Goal: Find specific page/section: Find specific page/section

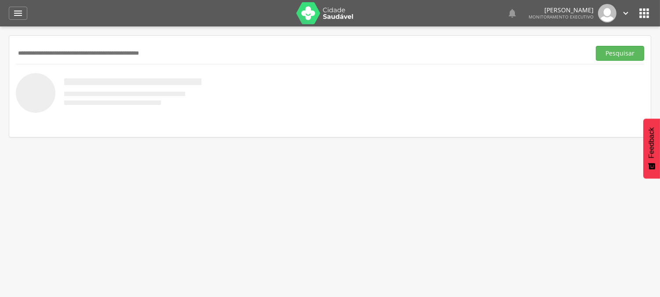
click at [44, 48] on input "text" at bounding box center [302, 53] width 572 height 15
type input "**********"
click at [596, 46] on button "Pesquisar" at bounding box center [620, 53] width 48 height 15
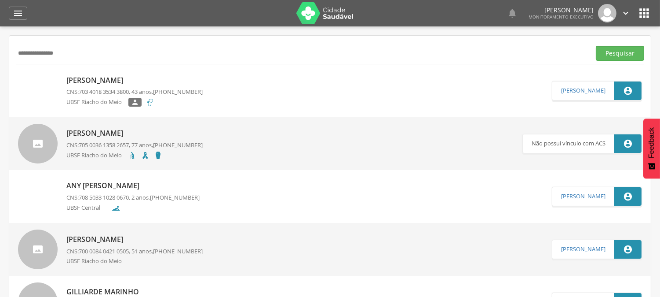
click at [154, 85] on p "[PERSON_NAME]" at bounding box center [134, 80] width 136 height 10
type input "**********"
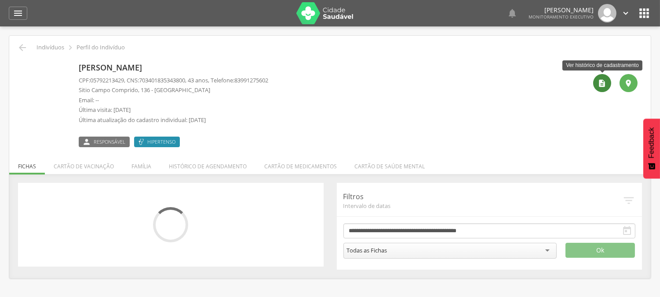
click at [601, 84] on icon "" at bounding box center [602, 83] width 9 height 9
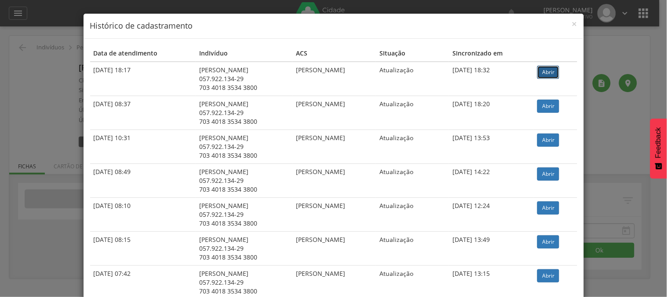
click at [552, 74] on link "Abrir" at bounding box center [549, 72] width 22 height 13
click at [572, 21] on span "×" at bounding box center [574, 24] width 5 height 12
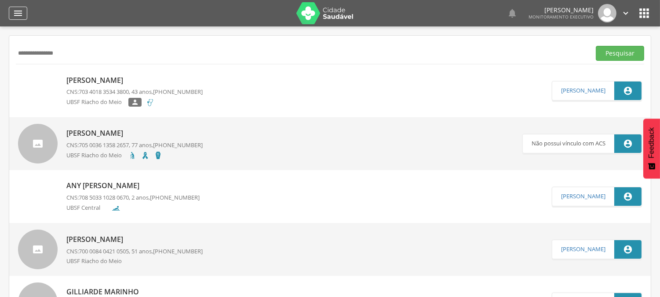
click at [26, 16] on div "" at bounding box center [18, 13] width 18 height 13
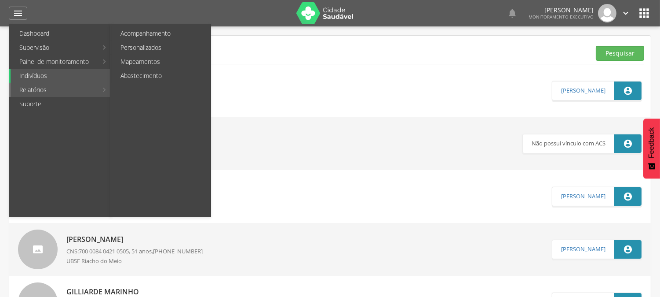
click at [41, 90] on link "Relatórios" at bounding box center [54, 90] width 87 height 14
click at [45, 87] on link "Relatórios" at bounding box center [54, 90] width 87 height 14
click at [138, 71] on link "Abastecimento" at bounding box center [161, 76] width 99 height 14
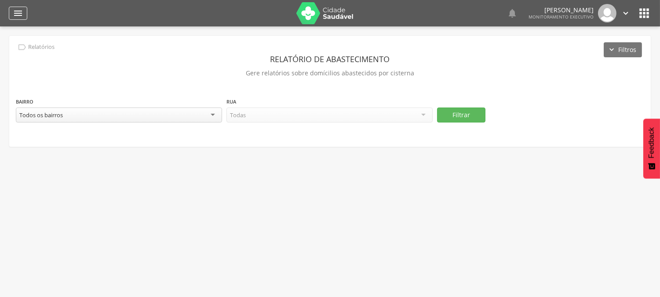
click at [17, 9] on icon "" at bounding box center [18, 13] width 11 height 11
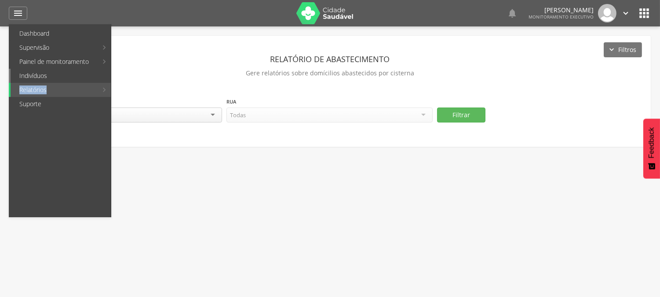
click at [29, 81] on link "Indivíduos" at bounding box center [61, 76] width 100 height 14
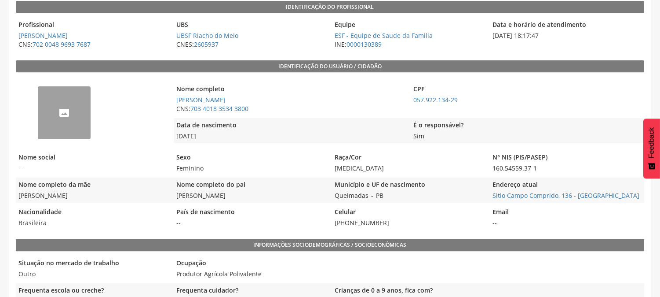
scroll to position [159, 0]
